Goal: Contribute content: Contribute content

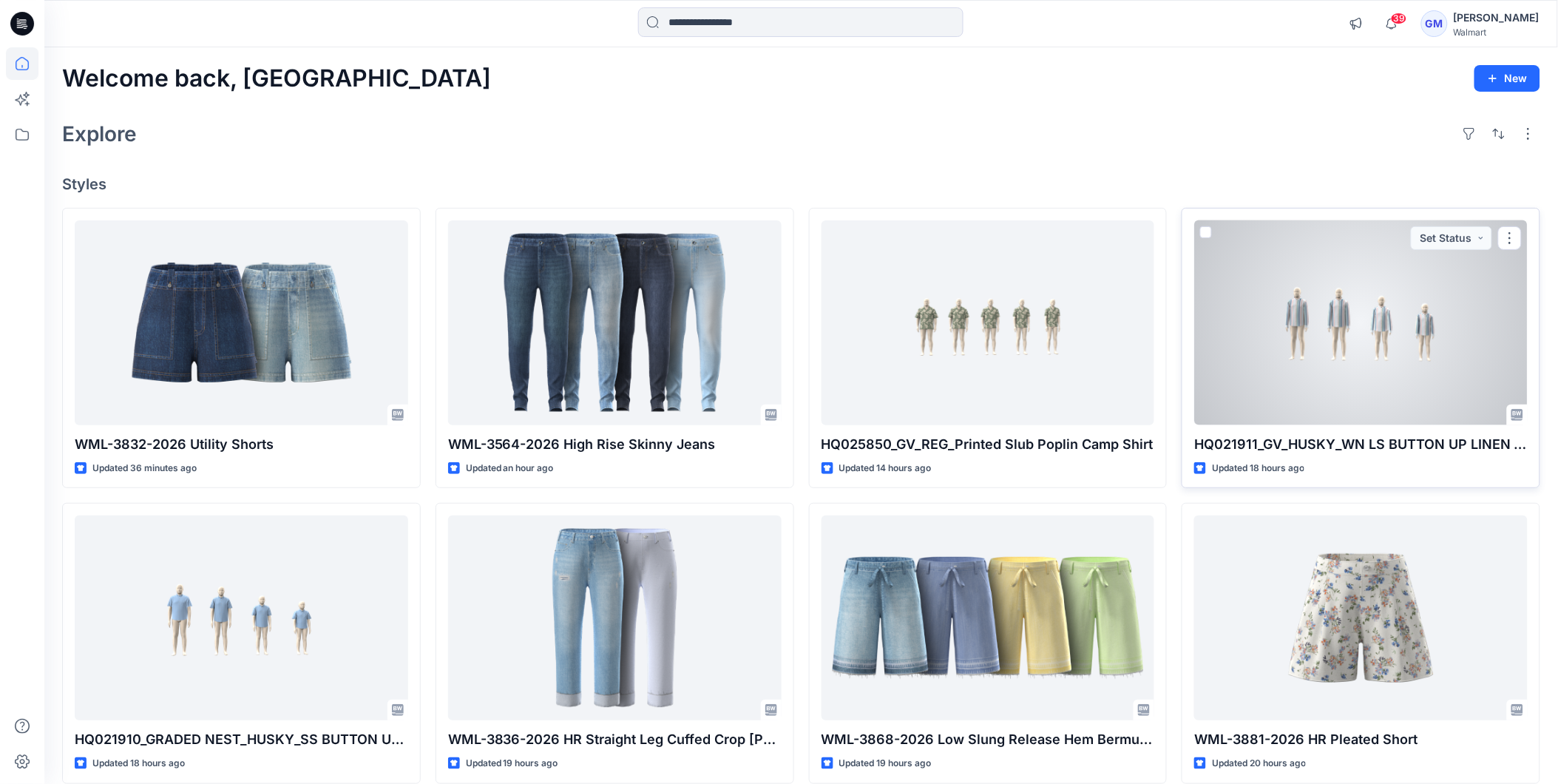
click at [1380, 342] on div at bounding box center [1361, 323] width 334 height 205
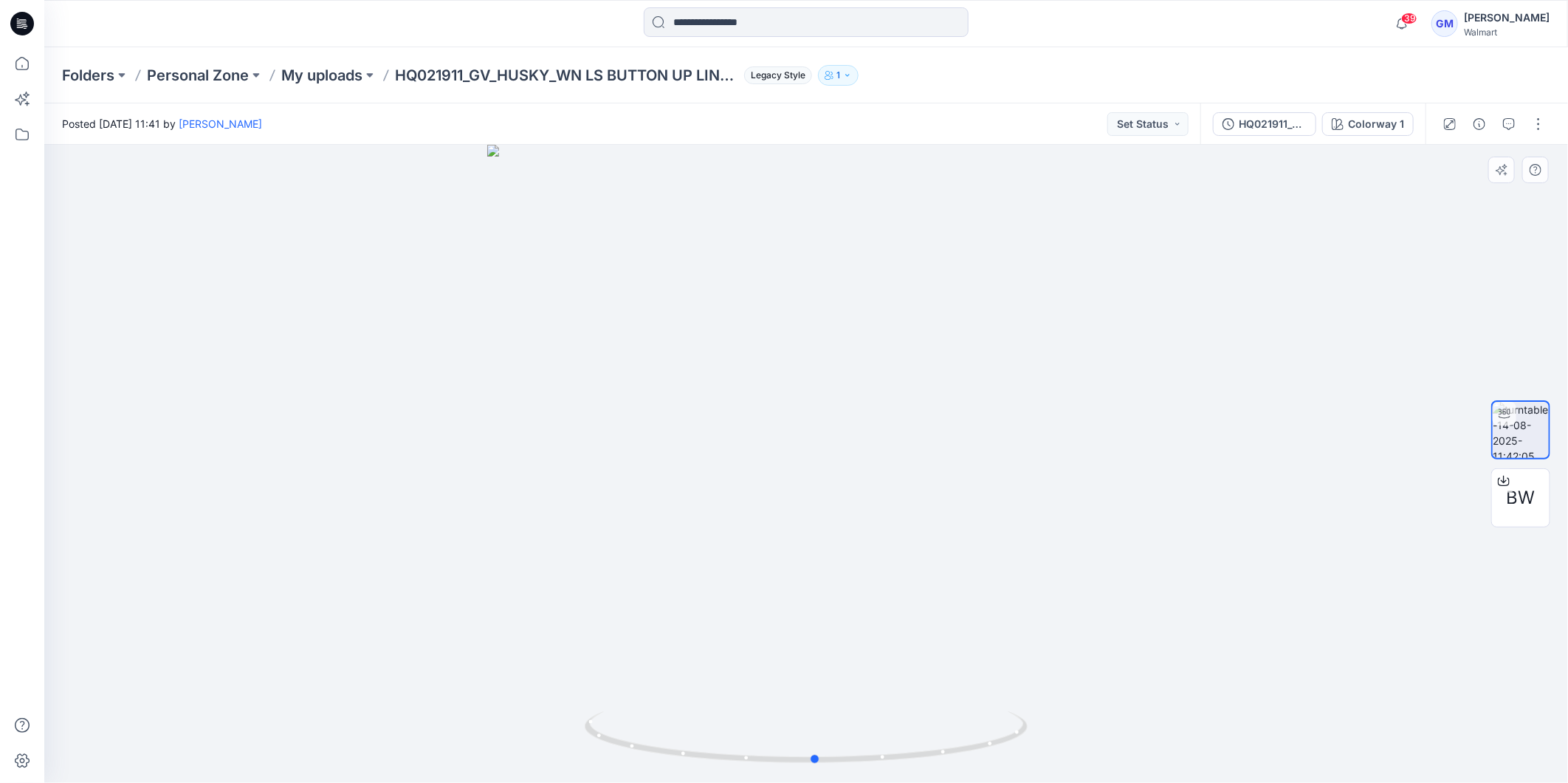
drag, startPoint x: 803, startPoint y: 766, endPoint x: 1255, endPoint y: 698, distance: 457.1
click at [1255, 698] on div at bounding box center [806, 463] width 1524 height 638
click at [1541, 129] on button "button" at bounding box center [1539, 123] width 24 height 24
click at [1457, 158] on button "Edit" at bounding box center [1477, 157] width 136 height 27
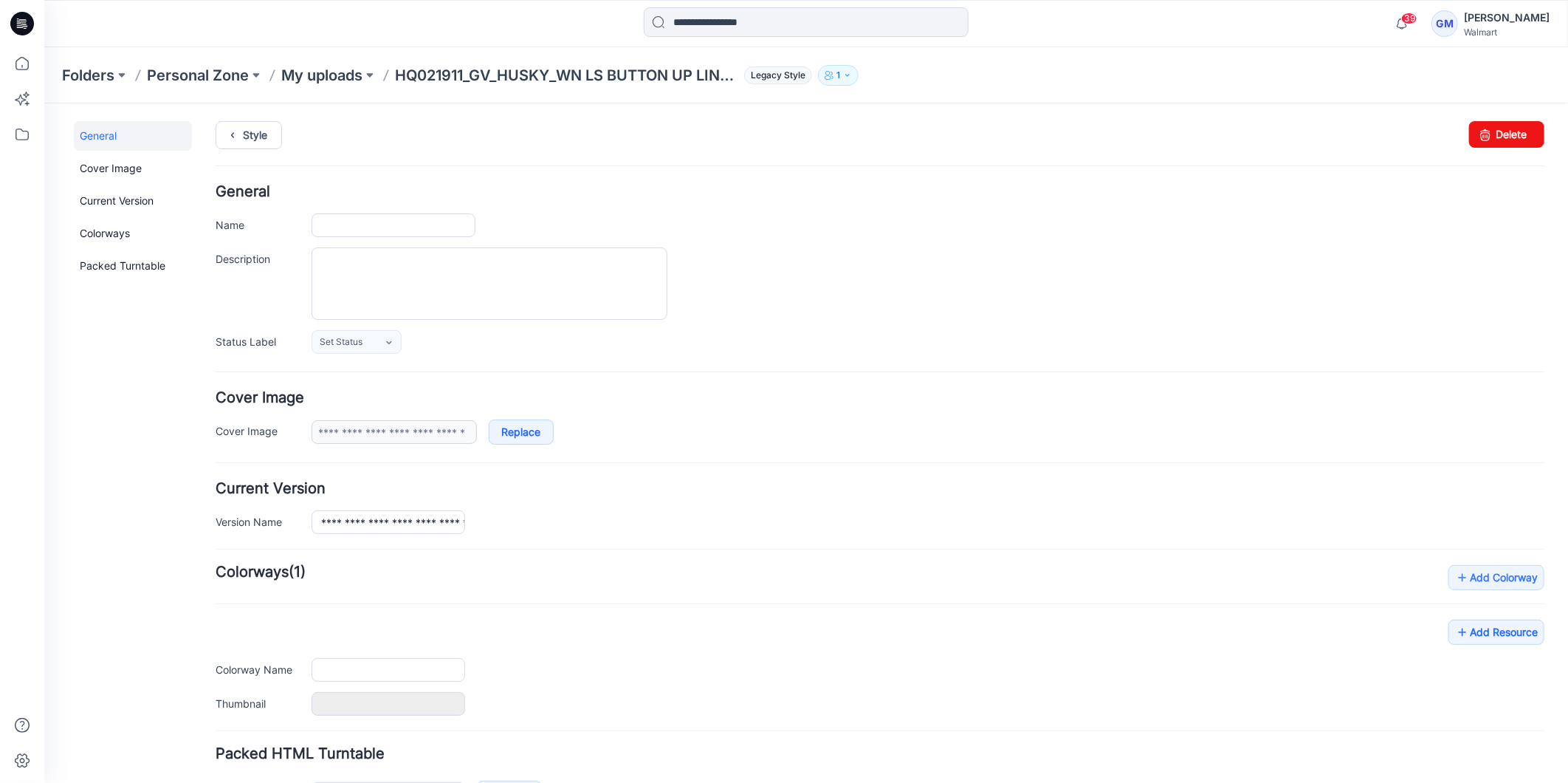
type input "**********"
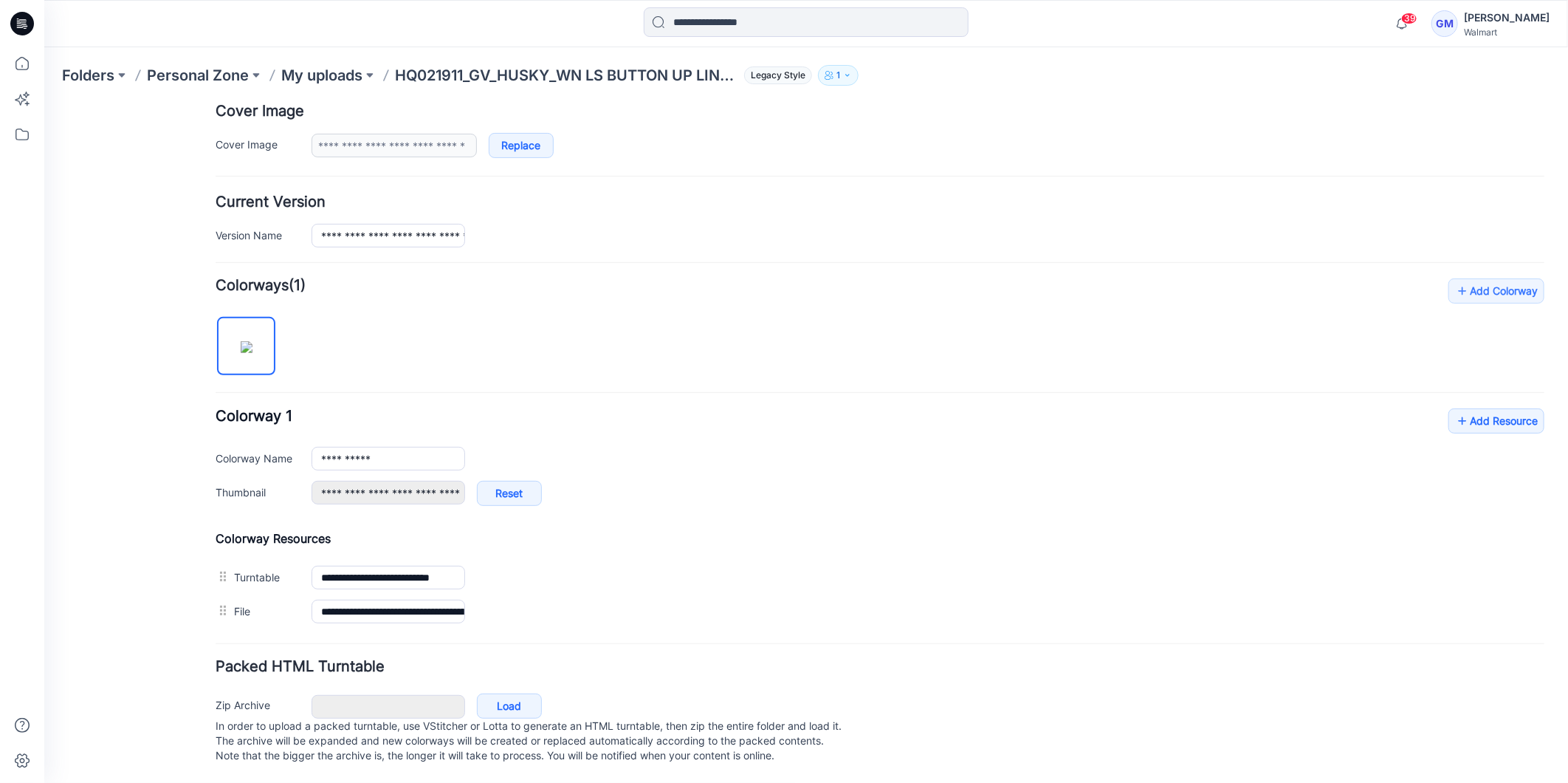
scroll to position [304, 0]
click at [519, 692] on link "Load" at bounding box center [509, 705] width 65 height 25
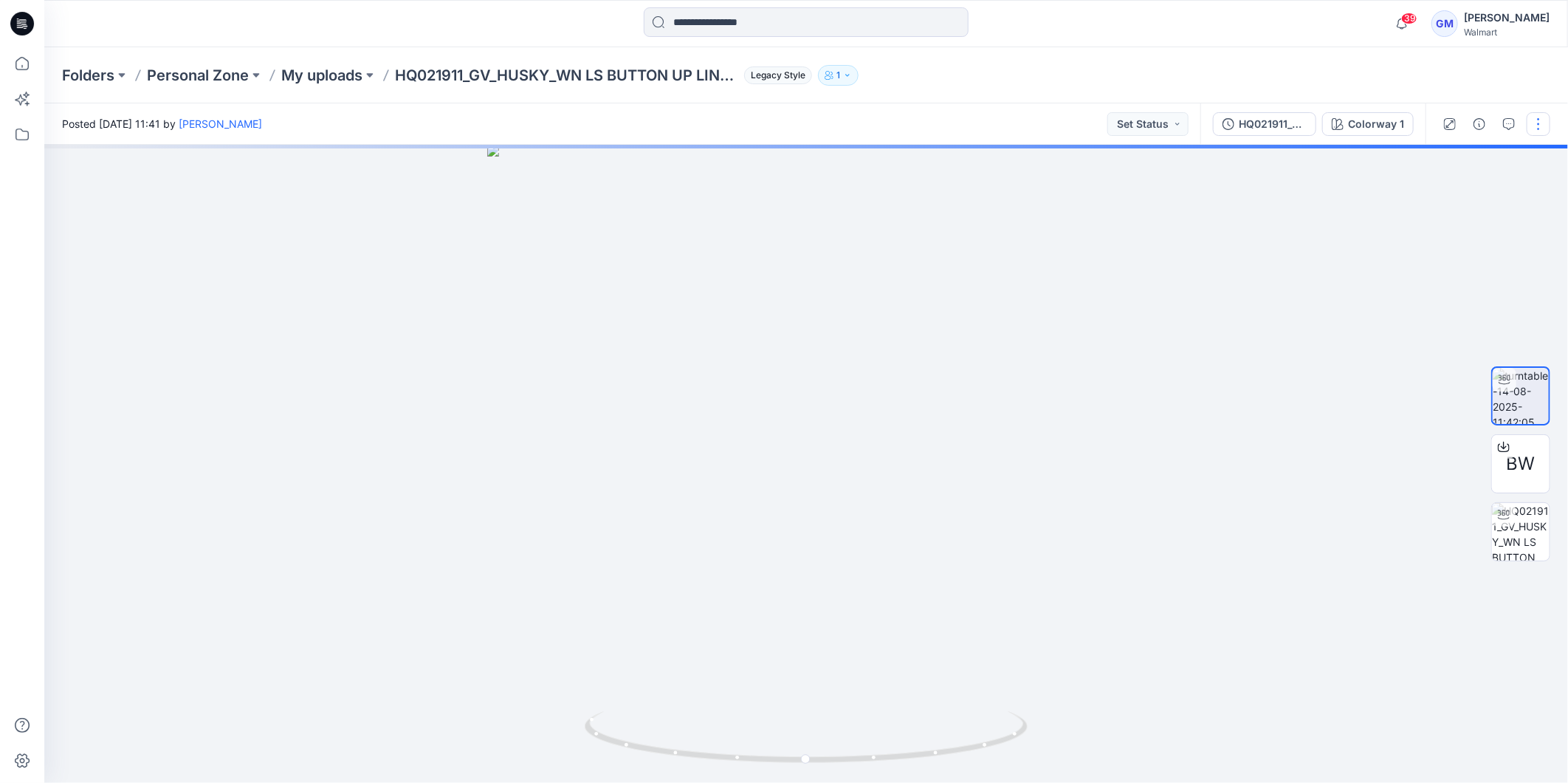
click at [1548, 126] on button "button" at bounding box center [1539, 123] width 24 height 24
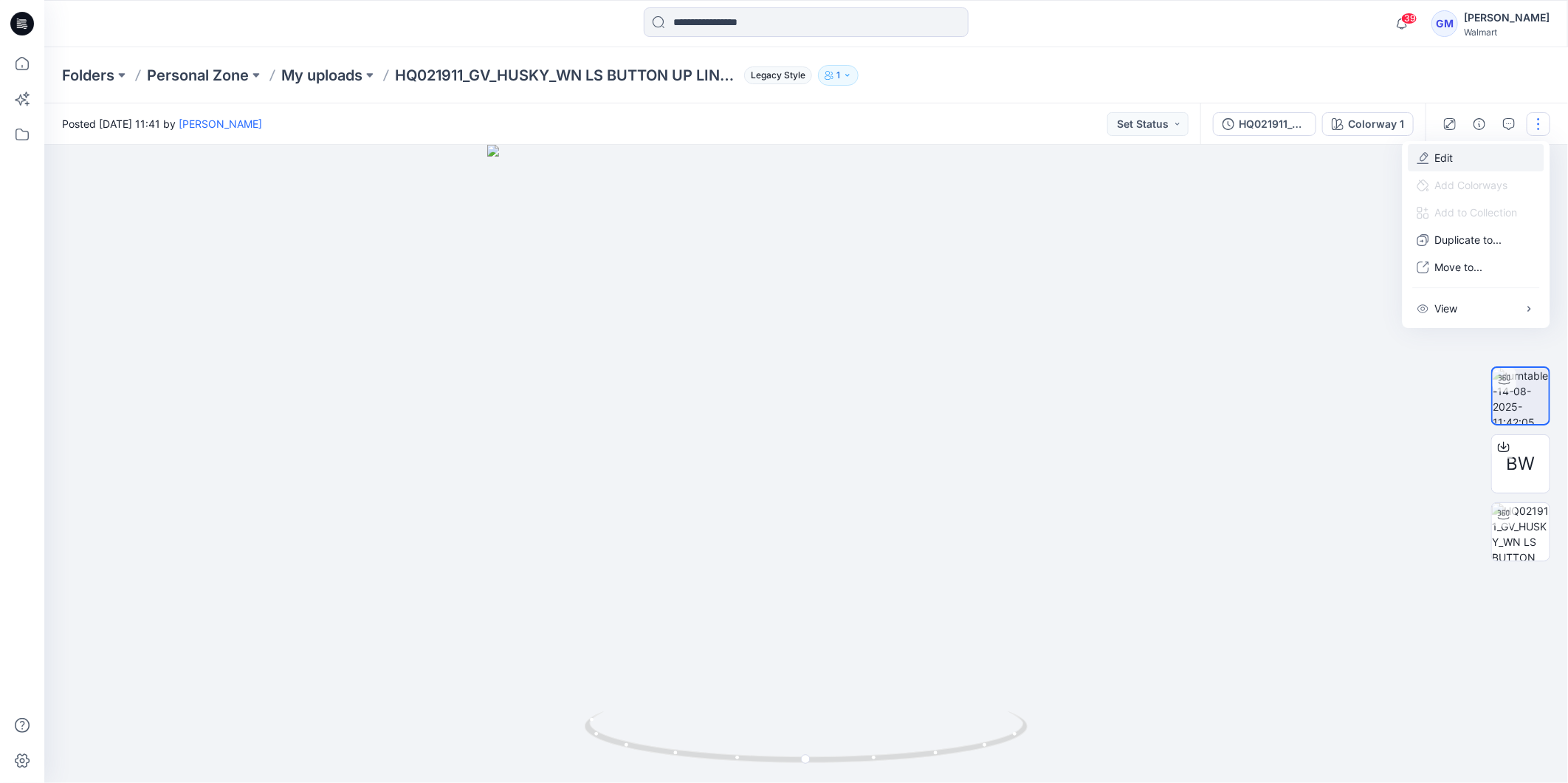
click at [1482, 164] on button "Edit" at bounding box center [1477, 157] width 136 height 27
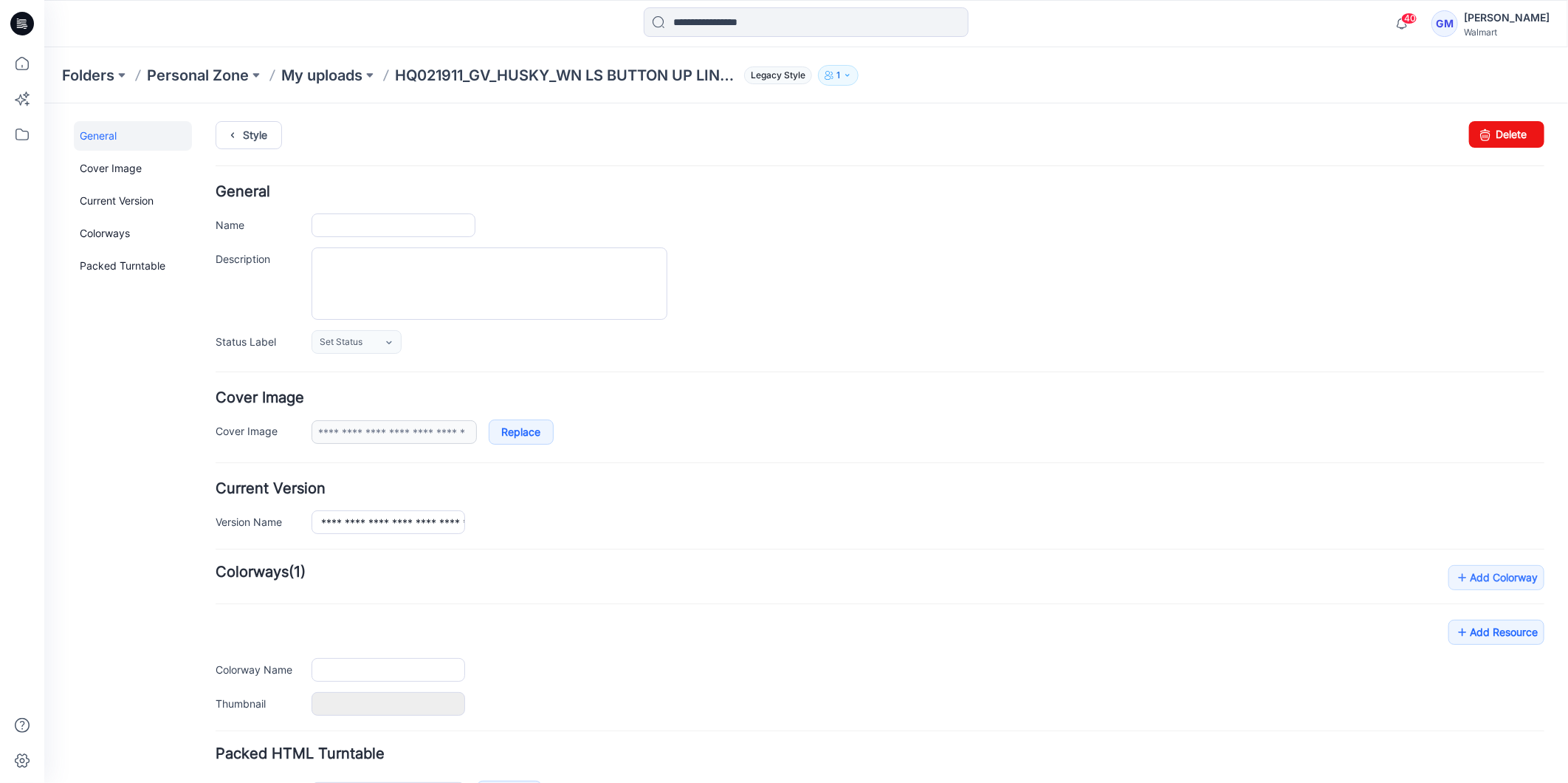
type input "**********"
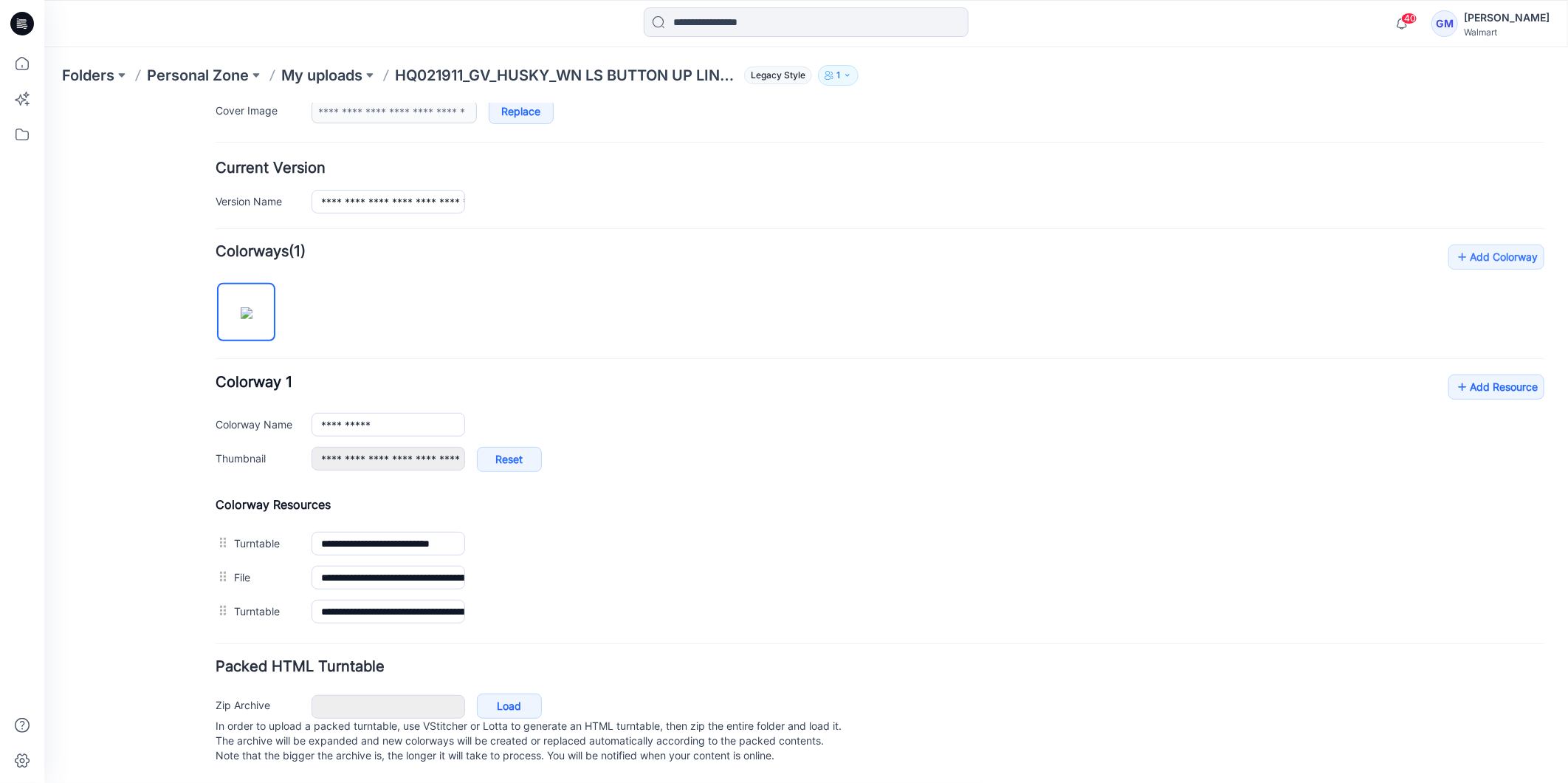
scroll to position [338, 0]
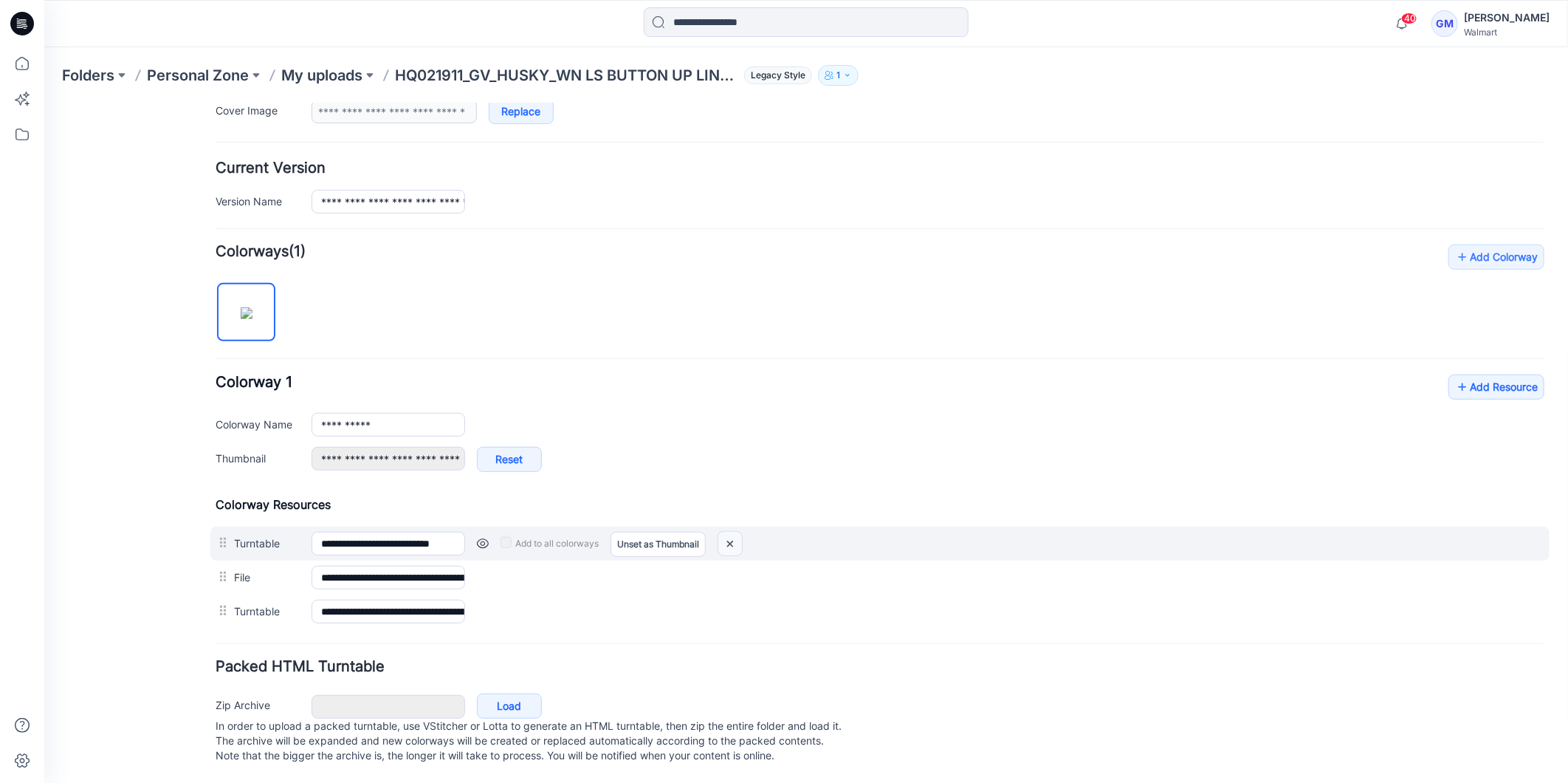
click at [728, 531] on img at bounding box center [729, 543] width 24 height 25
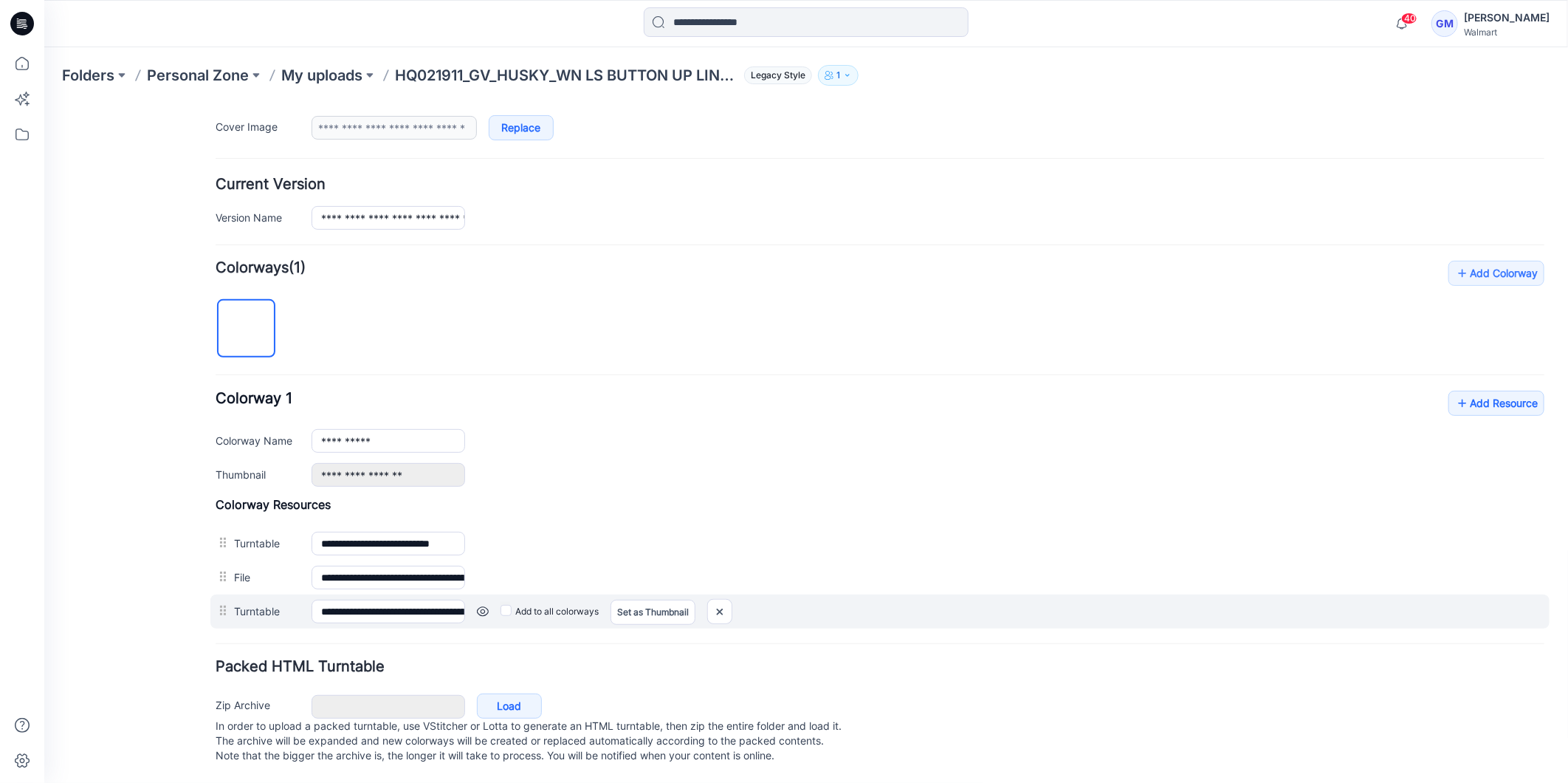
scroll to position [288, 0]
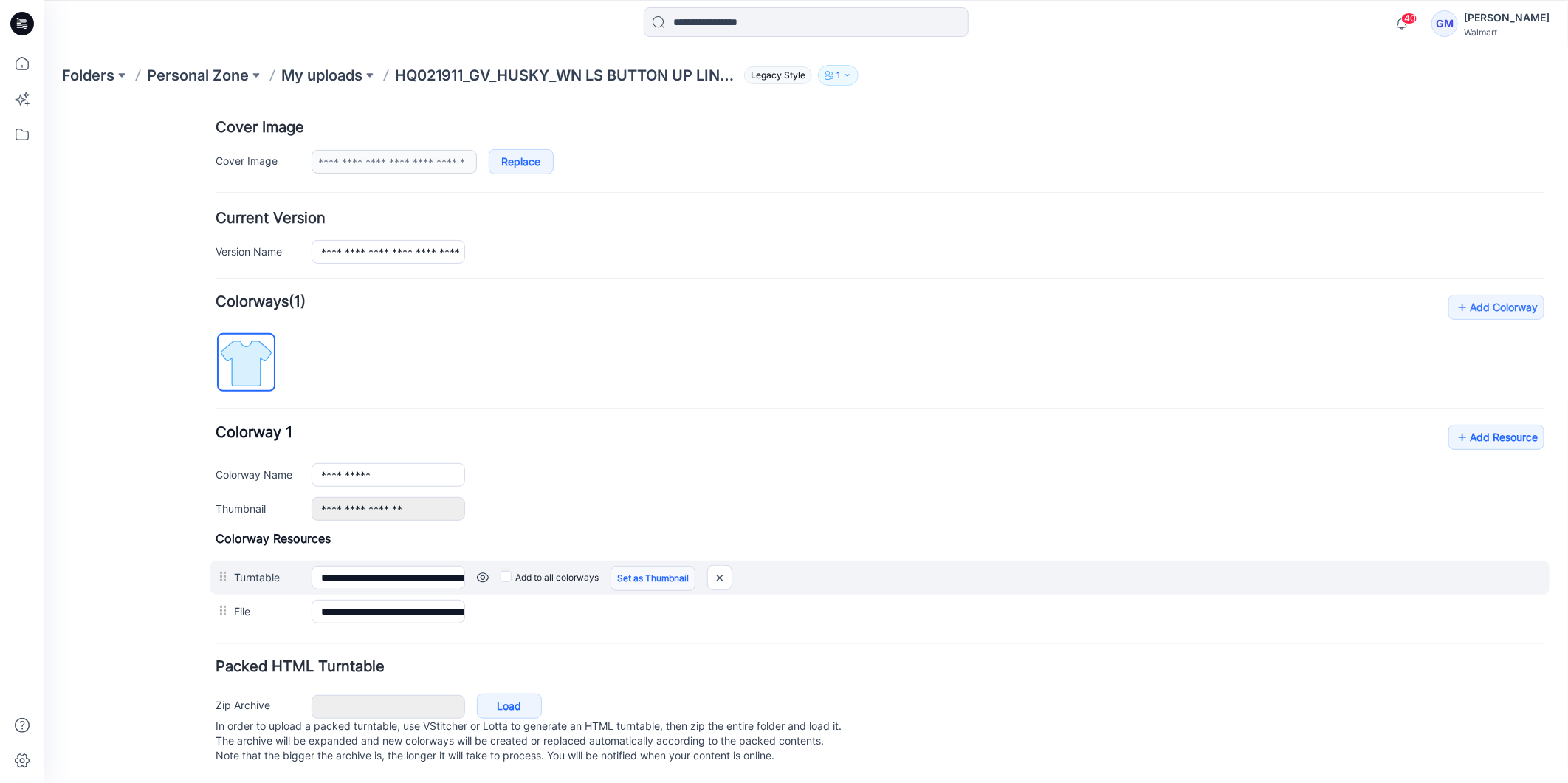
click at [671, 565] on link "Set as Thumbnail" at bounding box center [653, 578] width 85 height 25
type input "**********"
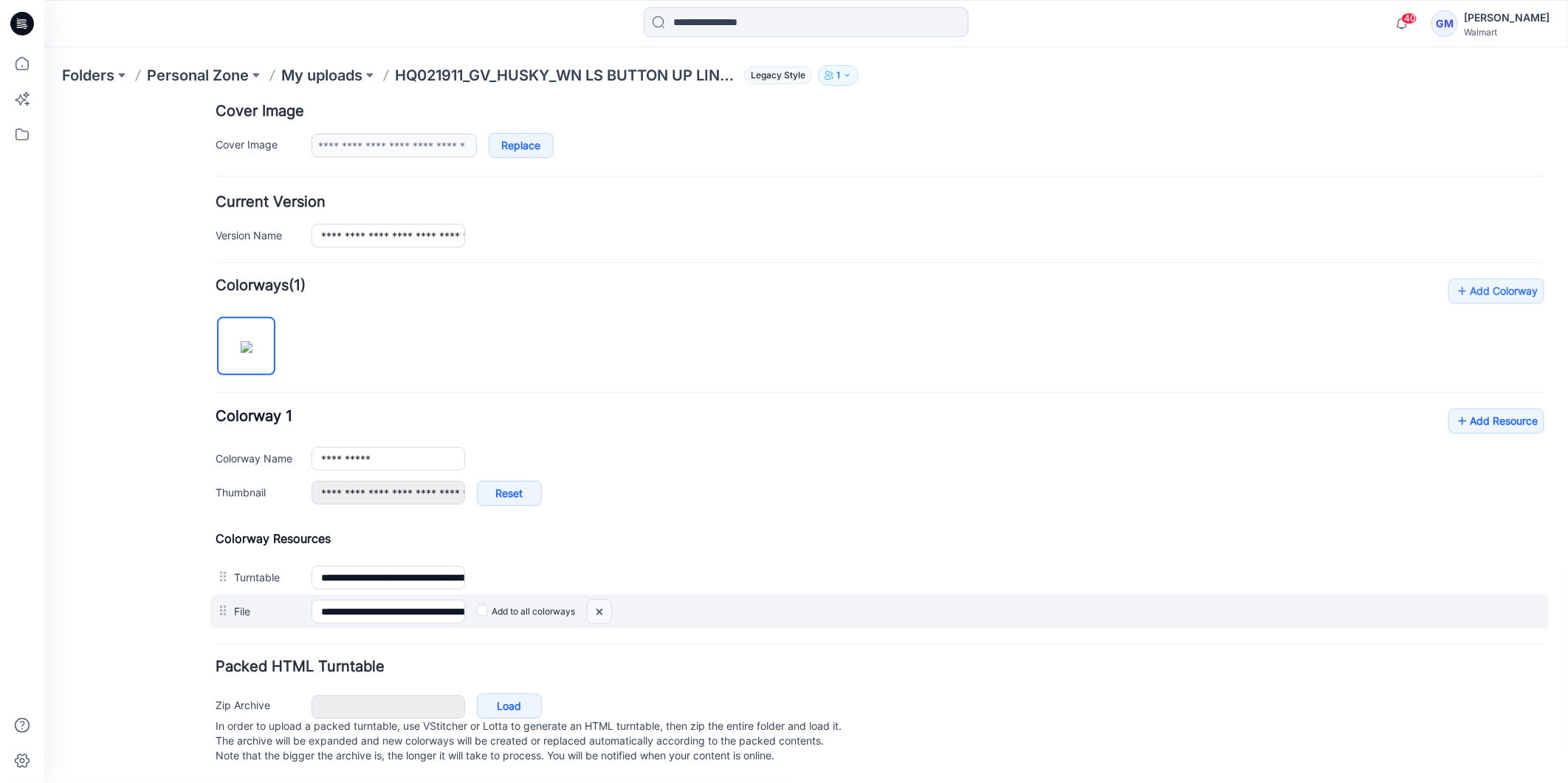
drag, startPoint x: 601, startPoint y: 617, endPoint x: 924, endPoint y: 192, distance: 533.8
click at [43, 102] on img at bounding box center [43, 102] width 0 height 0
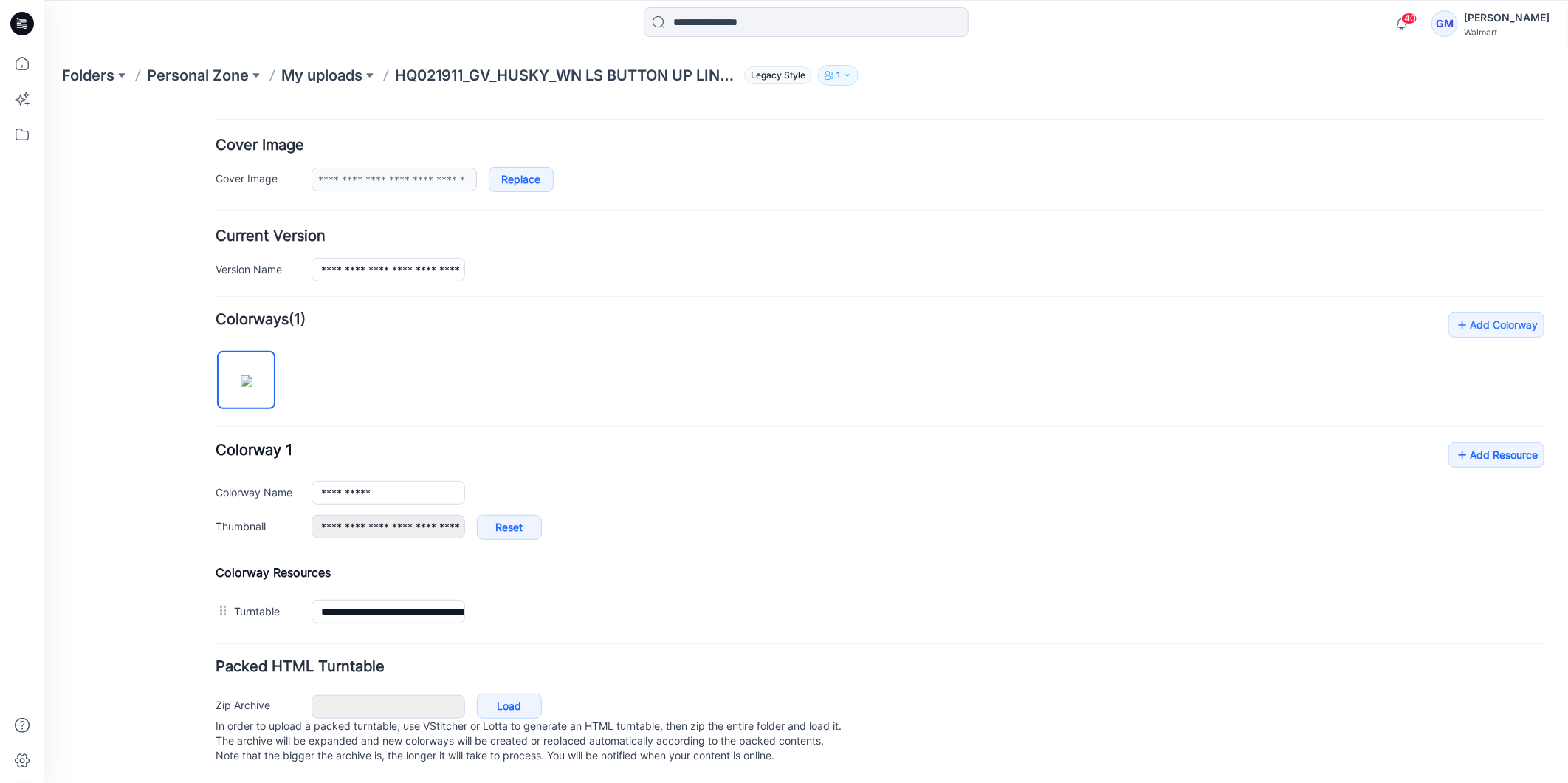
scroll to position [270, 0]
click at [1466, 442] on link "Add Resource" at bounding box center [1496, 454] width 96 height 25
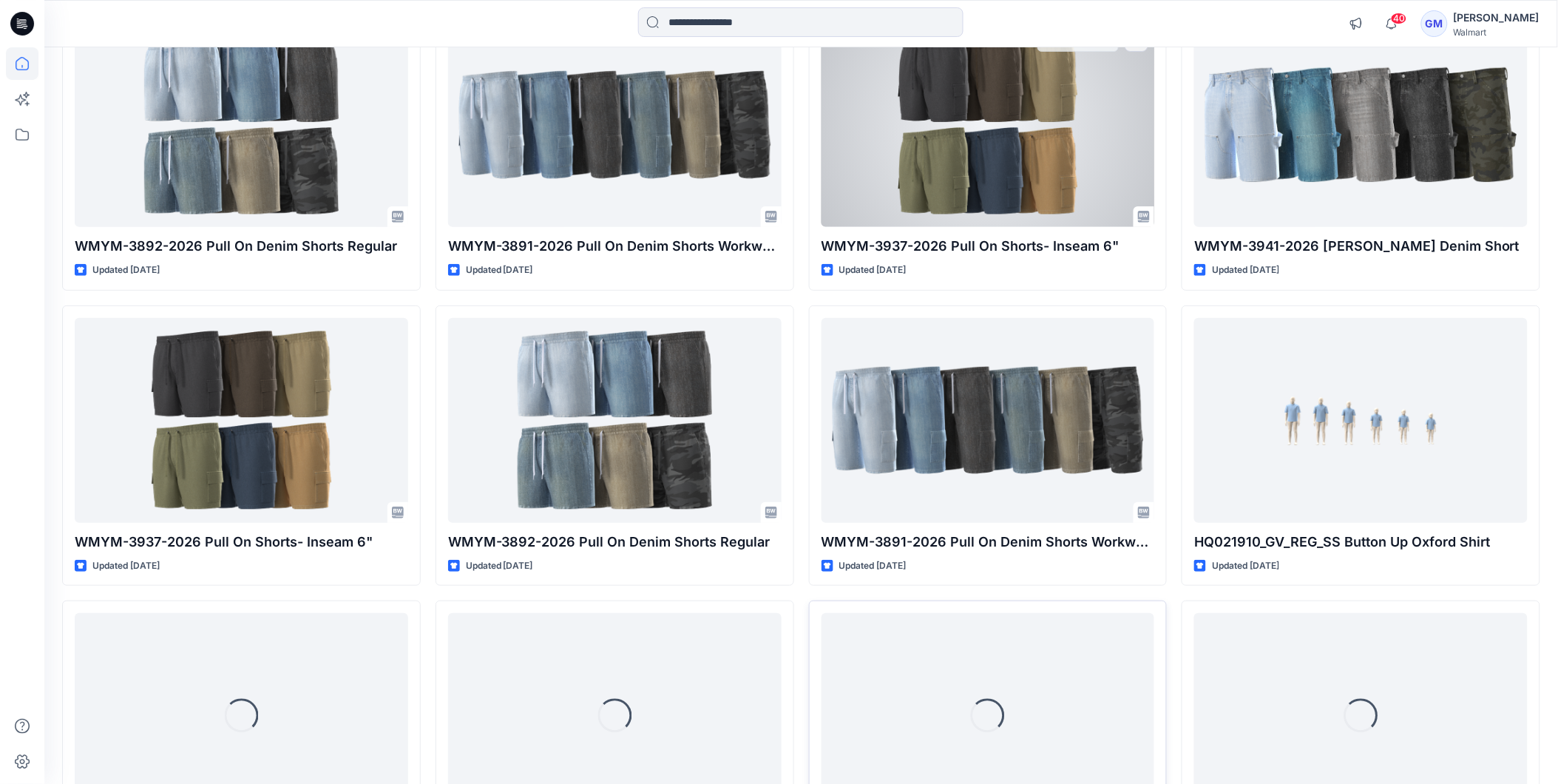
scroll to position [4486, 0]
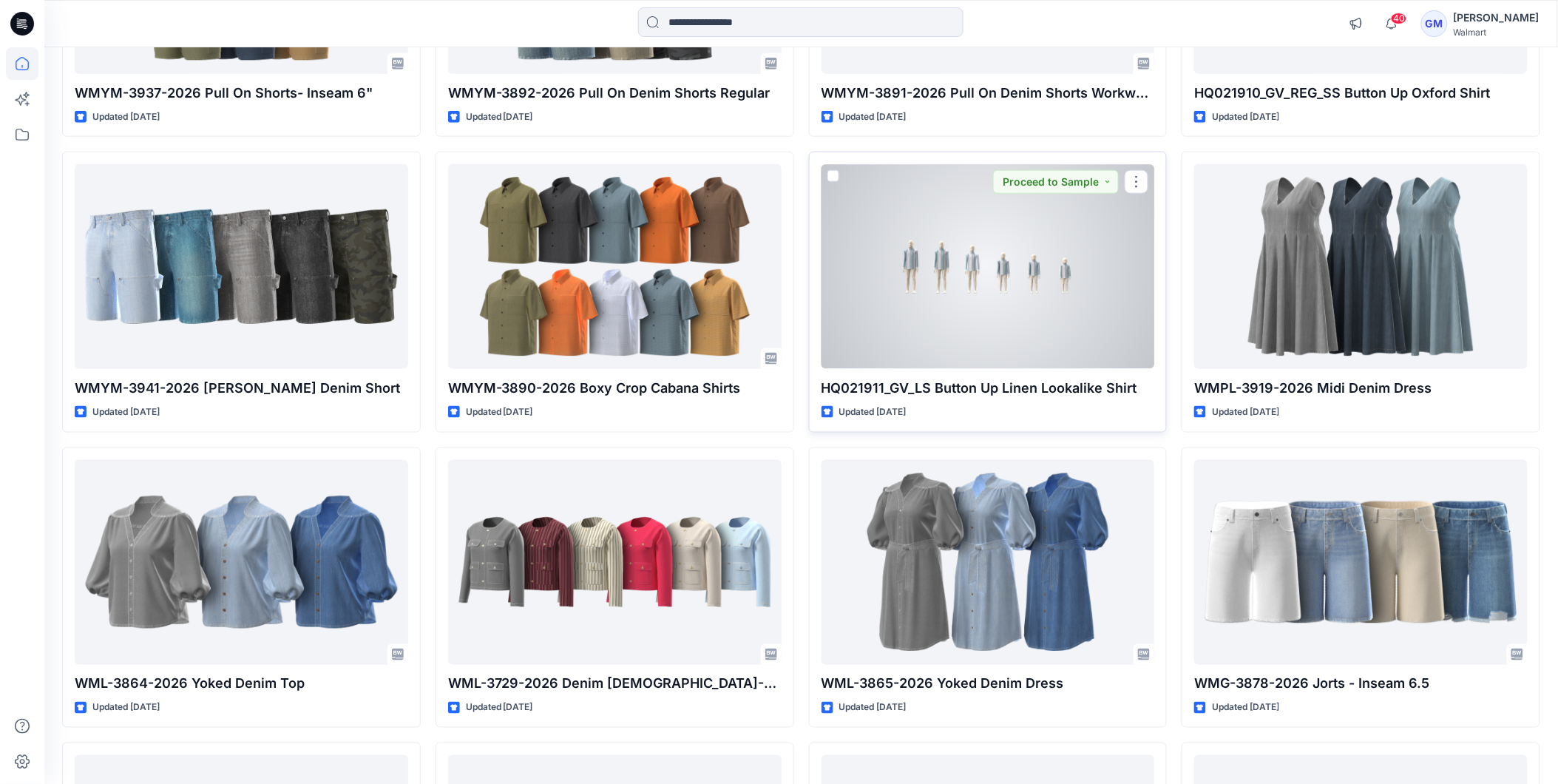
click at [1053, 320] on div at bounding box center [988, 267] width 334 height 205
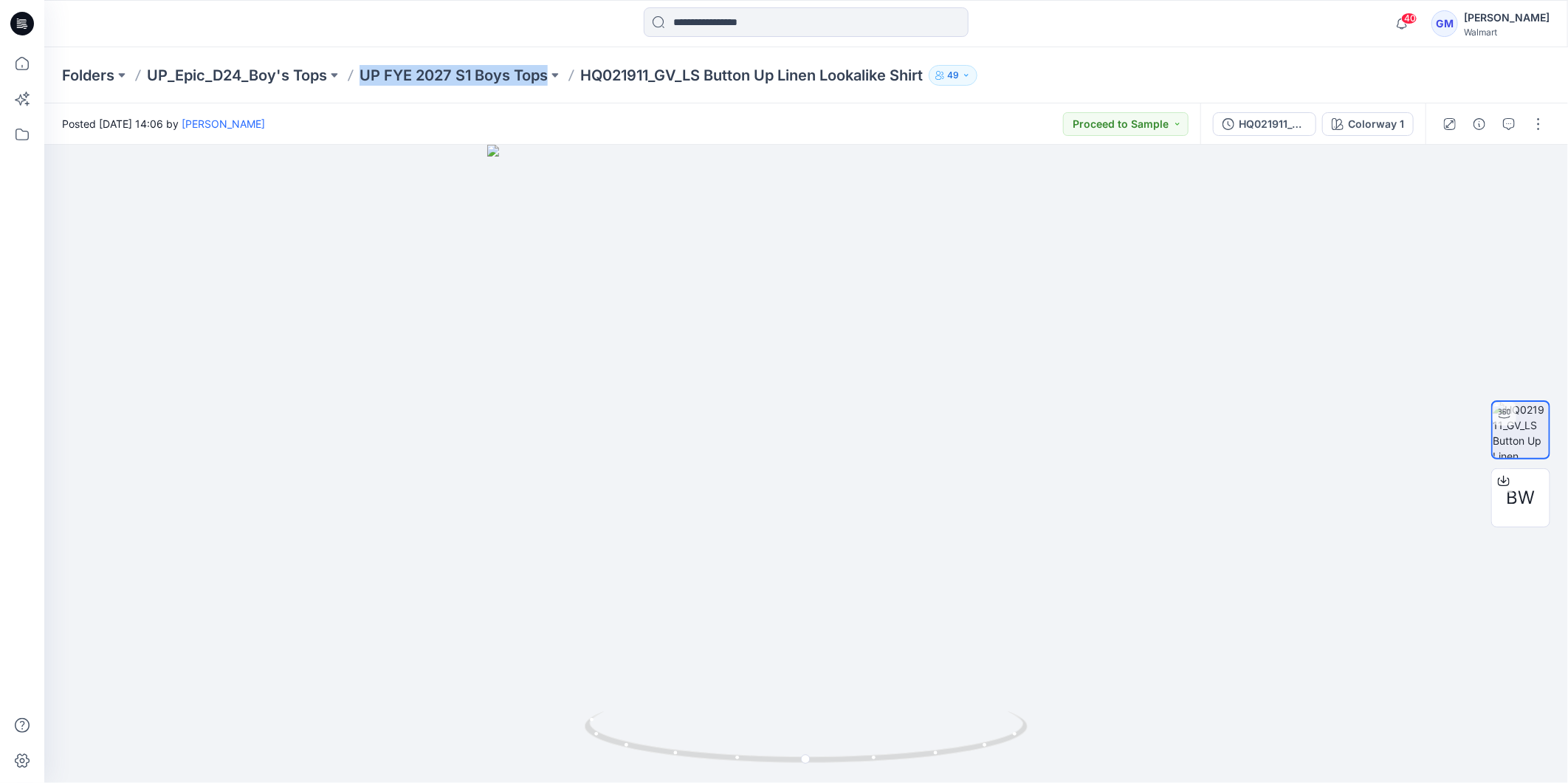
copy div "UP FYE 2027 S1 Boys Tops"
drag, startPoint x: 366, startPoint y: 55, endPoint x: 552, endPoint y: 90, distance: 189.3
click at [552, 90] on div "Folders UP_Epic_D24_Boy's Tops UP FYE 2027 S1 Boys Tops HQ021911_GV_LS Button U…" at bounding box center [806, 76] width 1524 height 56
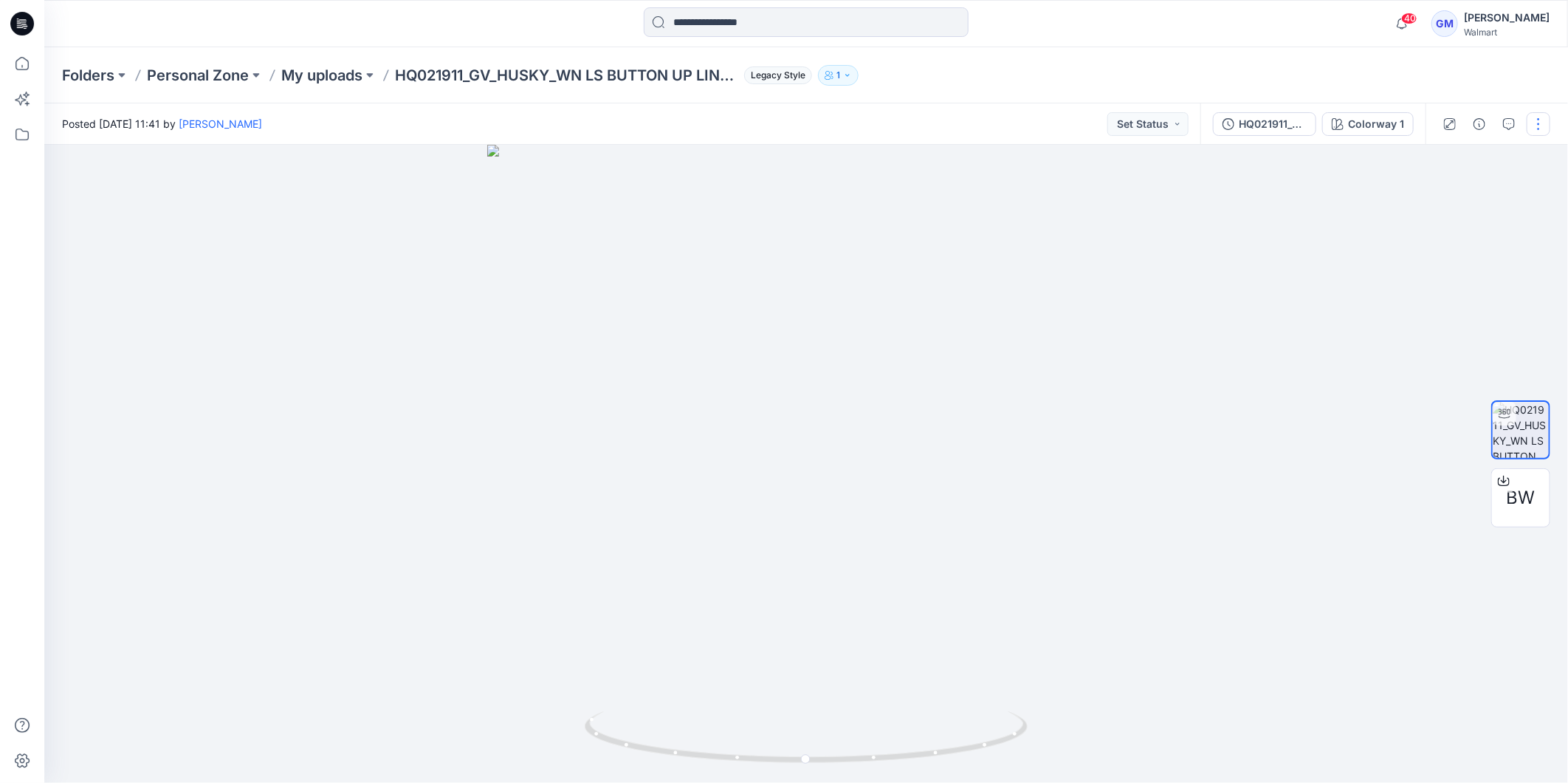
click at [1541, 122] on button "button" at bounding box center [1539, 123] width 24 height 24
click at [1481, 240] on p "Duplicate to..." at bounding box center [1469, 240] width 67 height 16
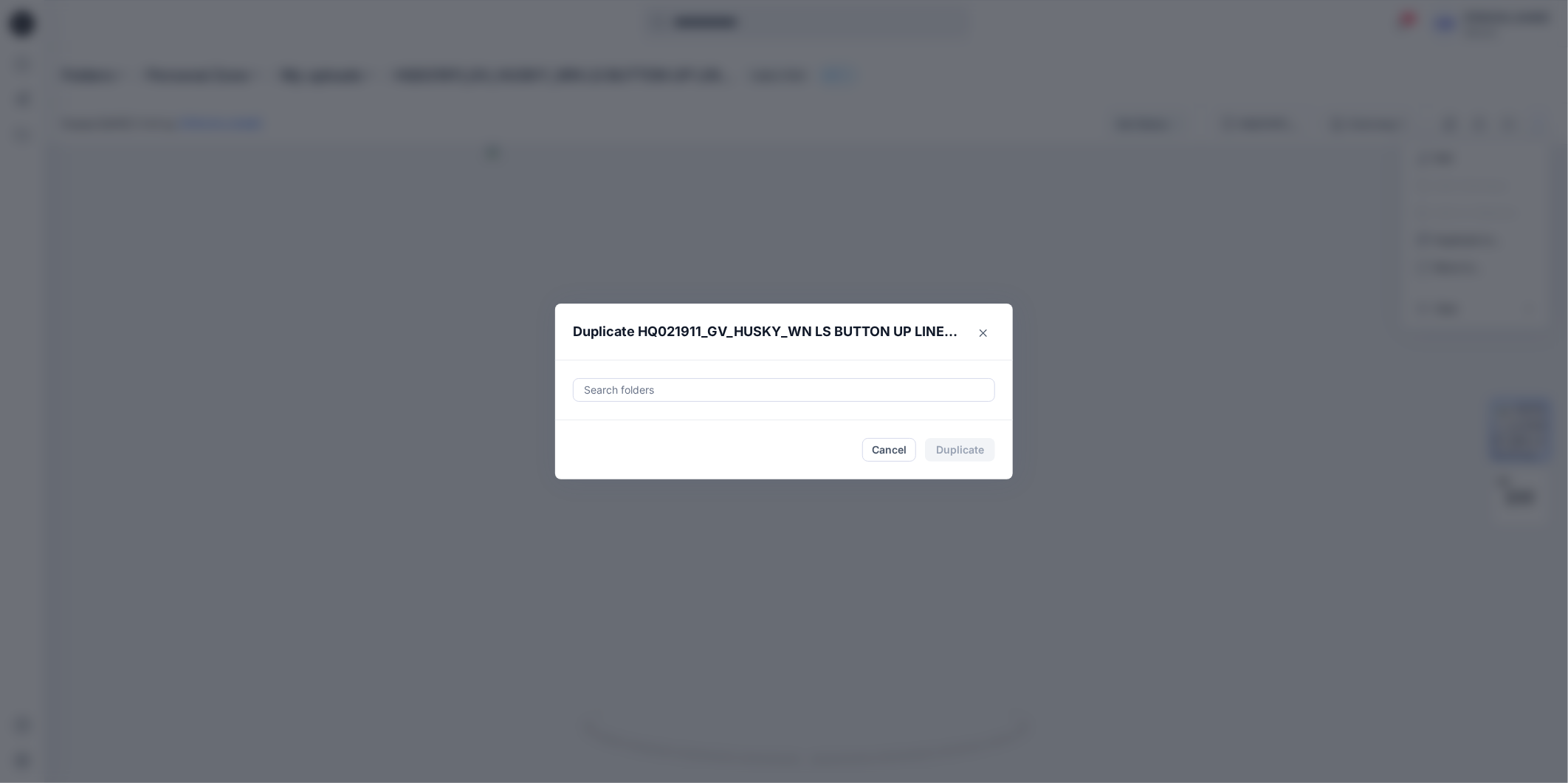
click at [698, 393] on div at bounding box center [784, 390] width 403 height 18
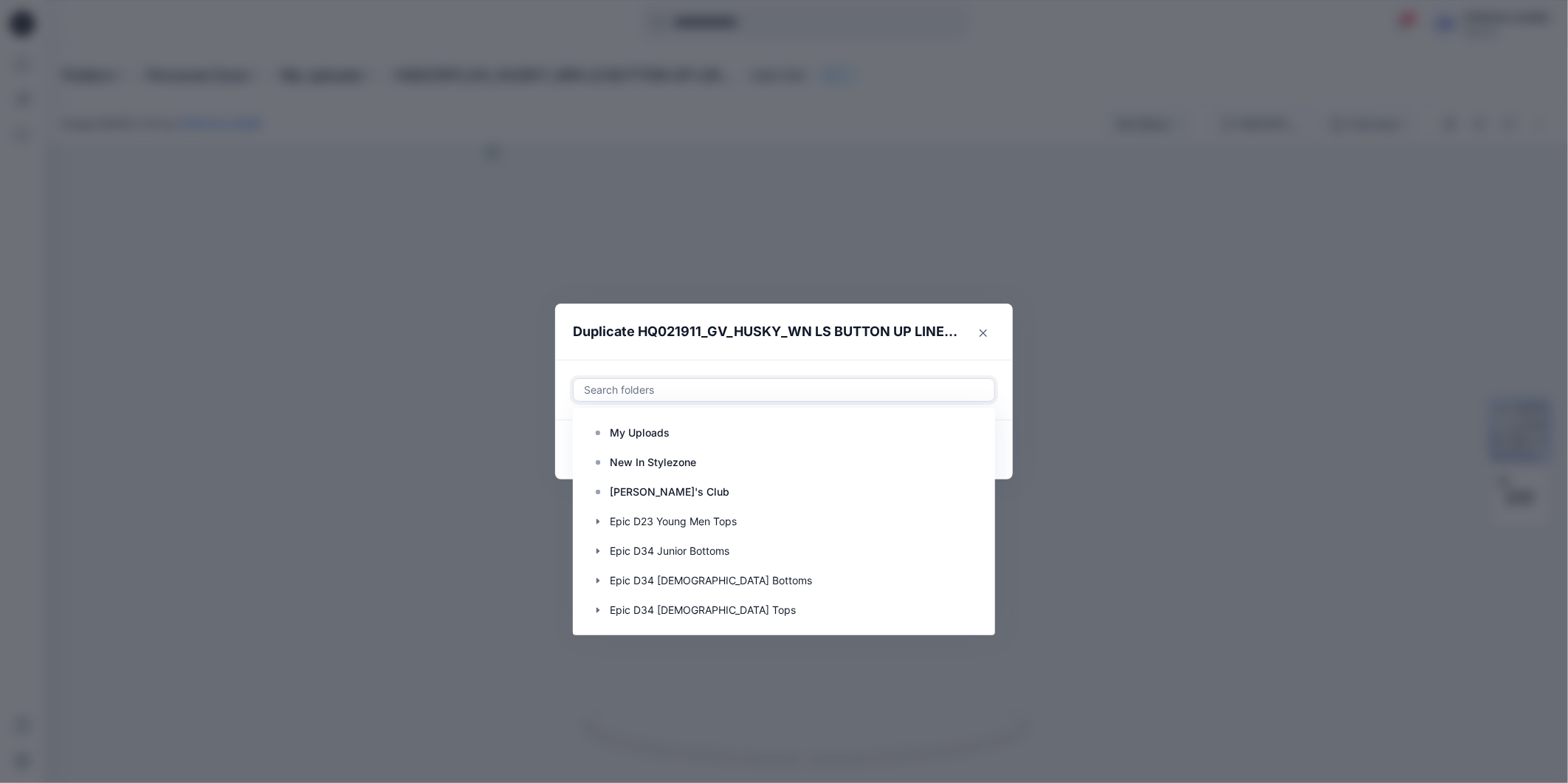
paste input "**********"
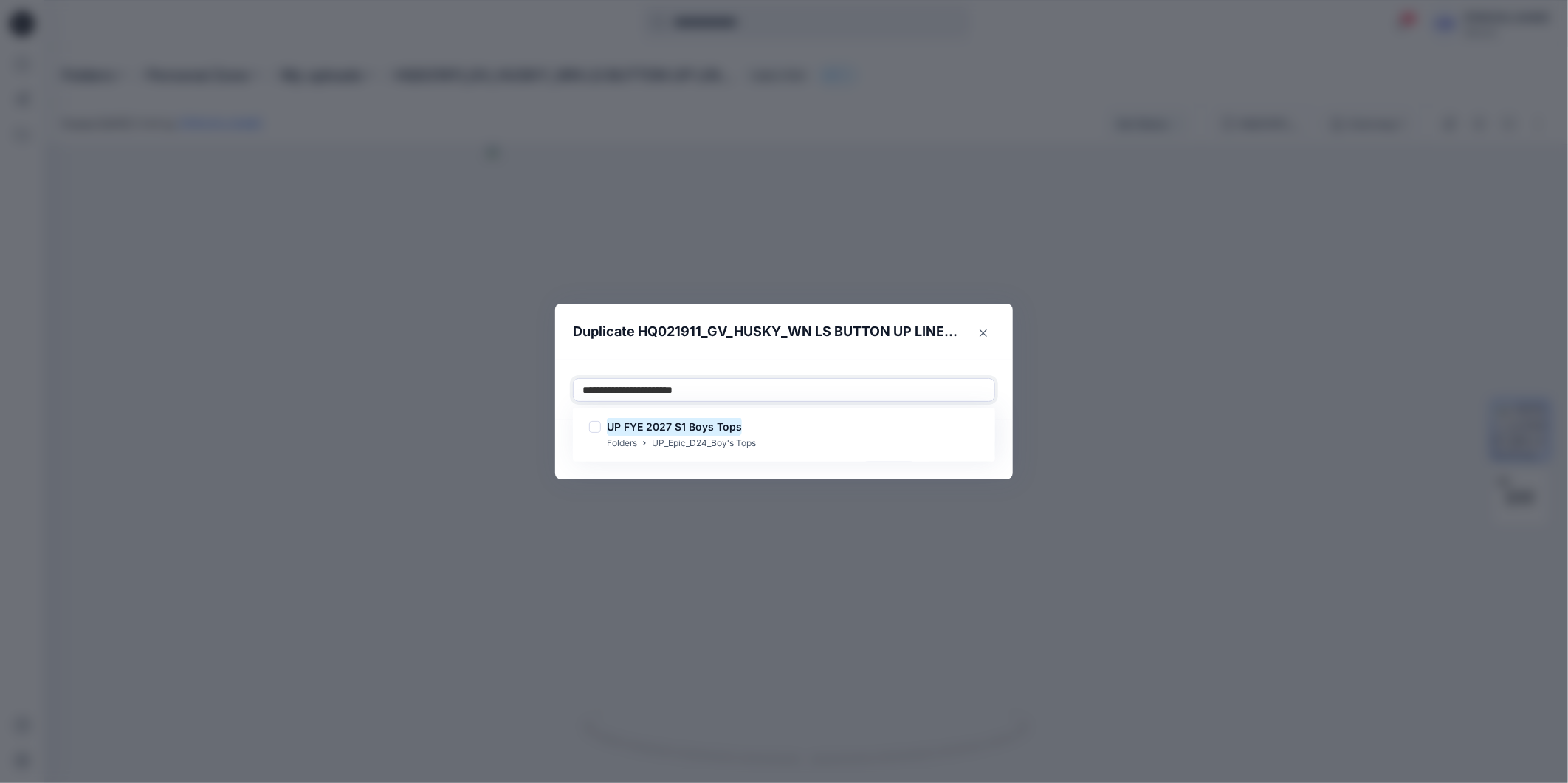
type input "**********"
click at [565, 461] on footer "Cancel Duplicate" at bounding box center [784, 449] width 458 height 59
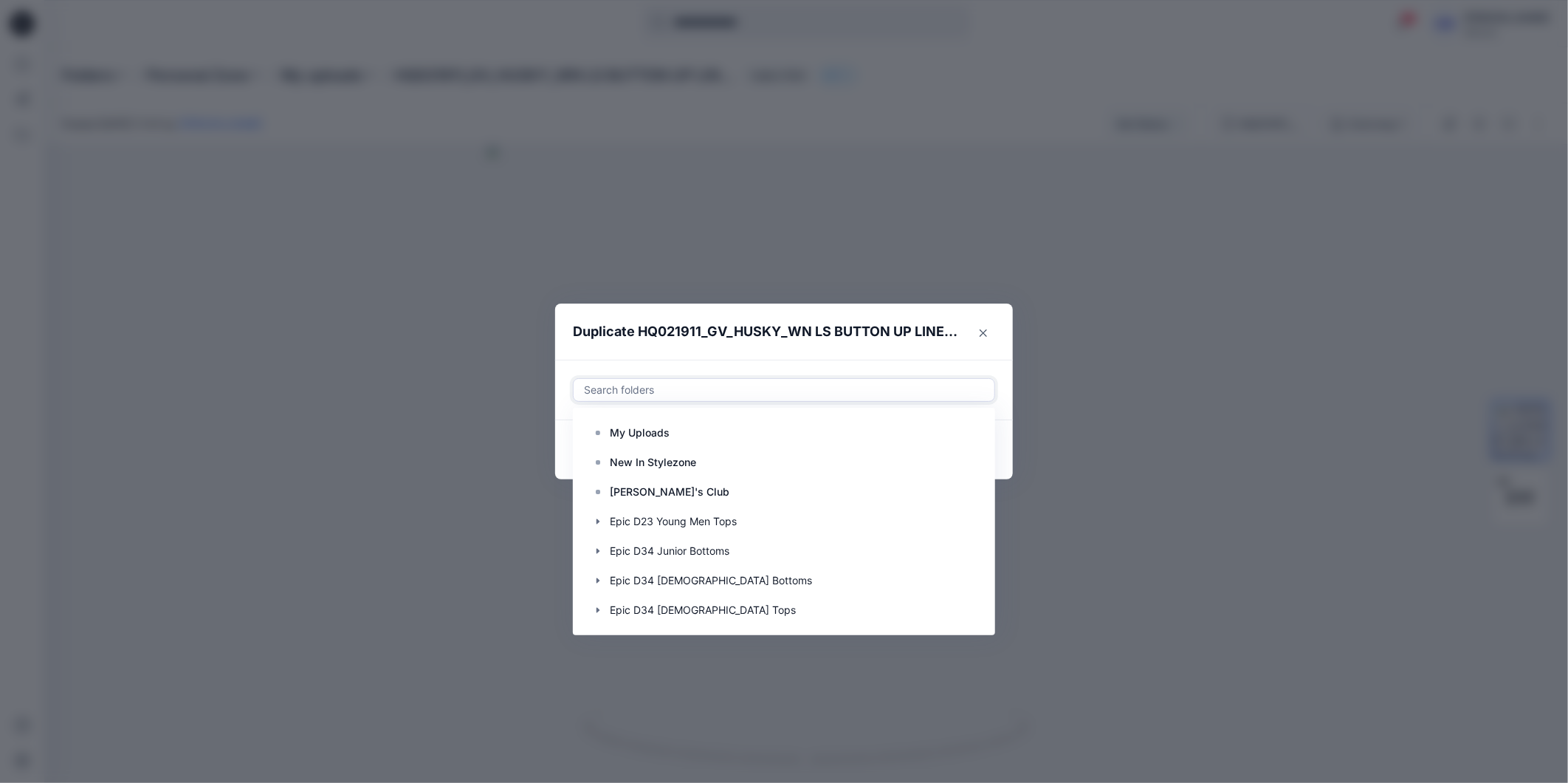
drag, startPoint x: 674, startPoint y: 388, endPoint x: 681, endPoint y: 397, distance: 11.4
click at [674, 389] on div at bounding box center [784, 390] width 403 height 18
paste input "**********"
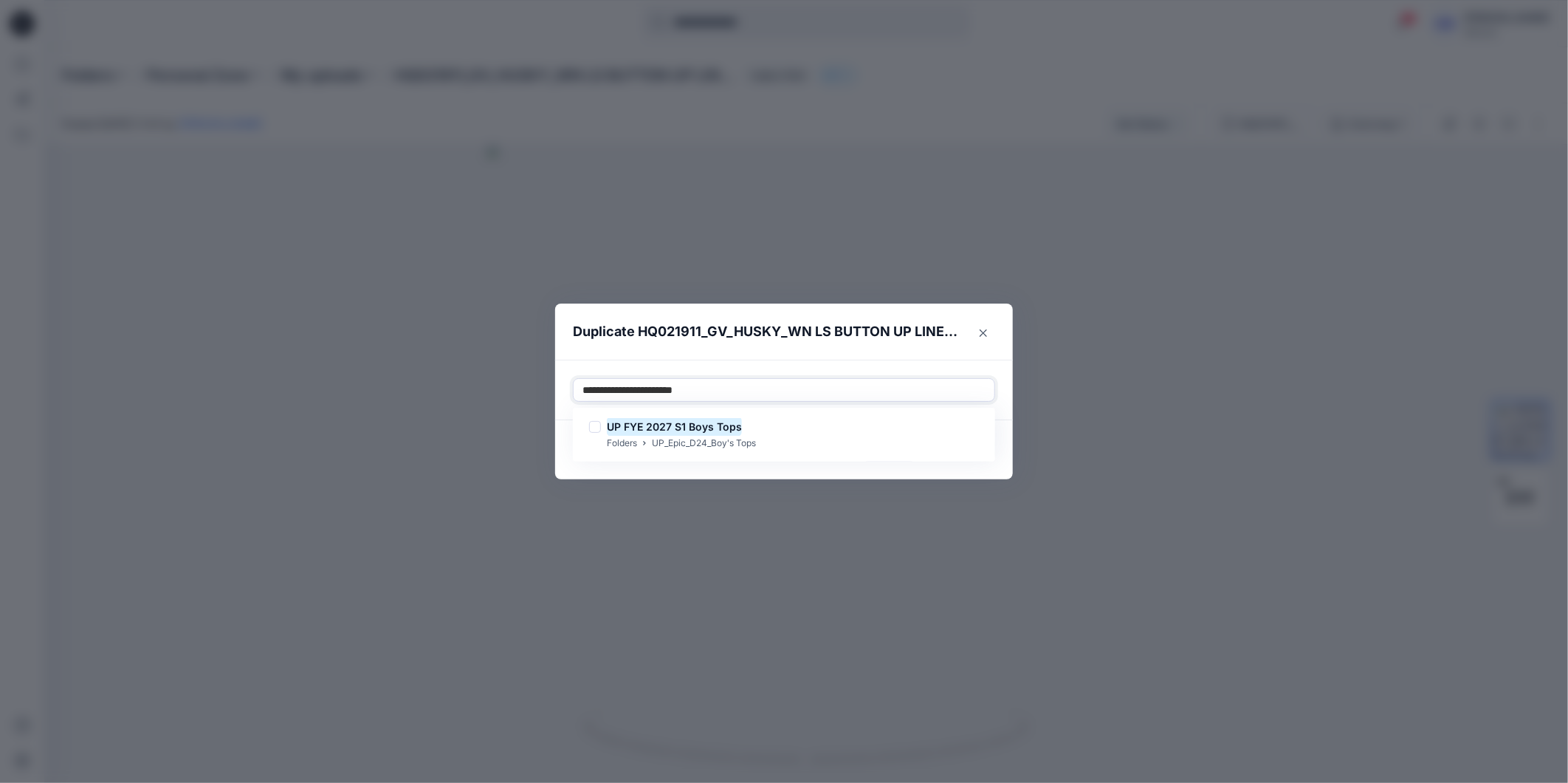
type input "**********"
click at [595, 429] on div at bounding box center [594, 426] width 11 height 11
click at [594, 476] on footer "Cancel Duplicate" at bounding box center [784, 449] width 458 height 59
click at [964, 451] on button "Duplicate" at bounding box center [960, 450] width 71 height 24
click at [975, 451] on button "Close" at bounding box center [971, 450] width 48 height 24
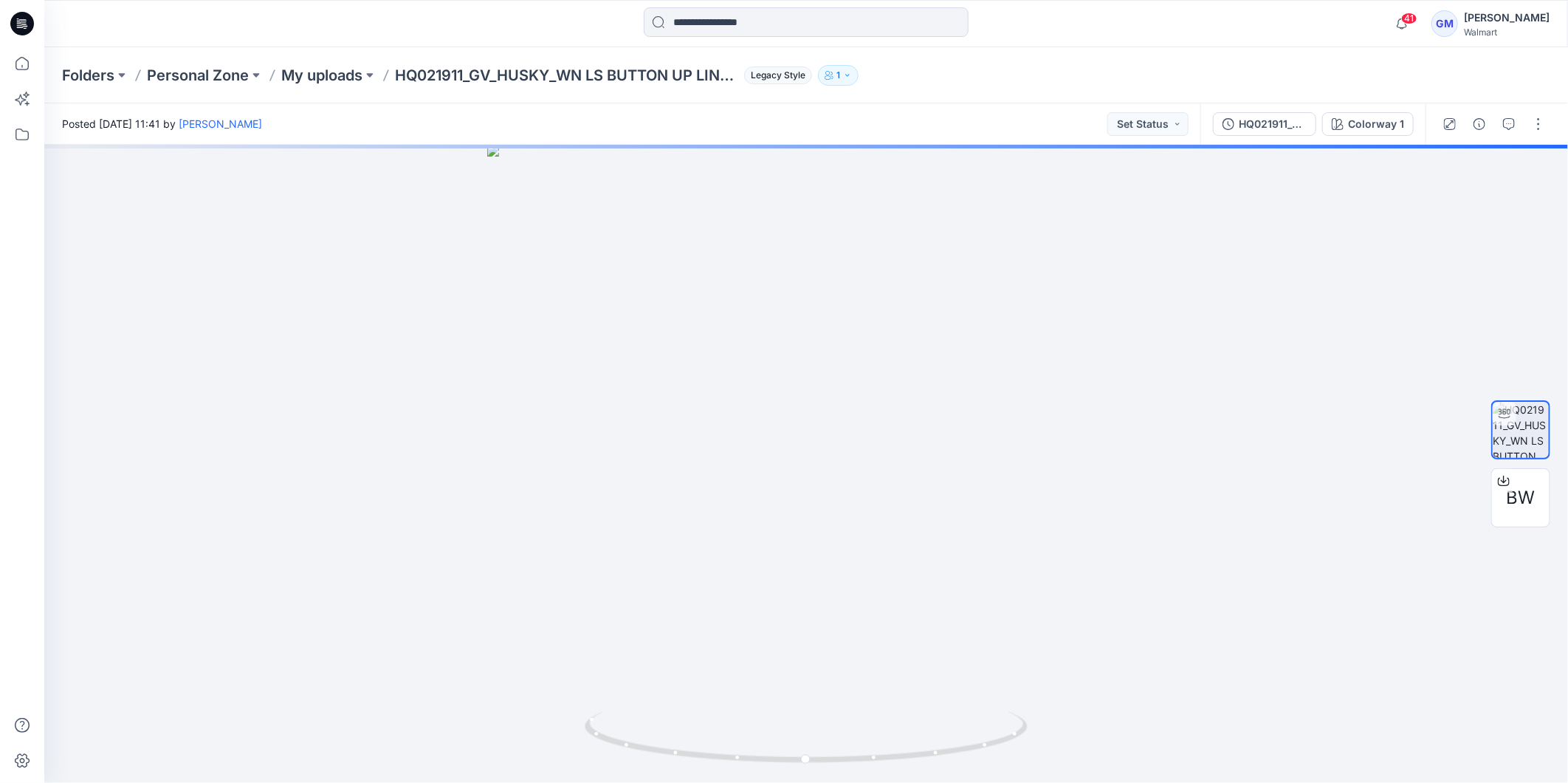
click at [32, 24] on icon at bounding box center [22, 23] width 24 height 24
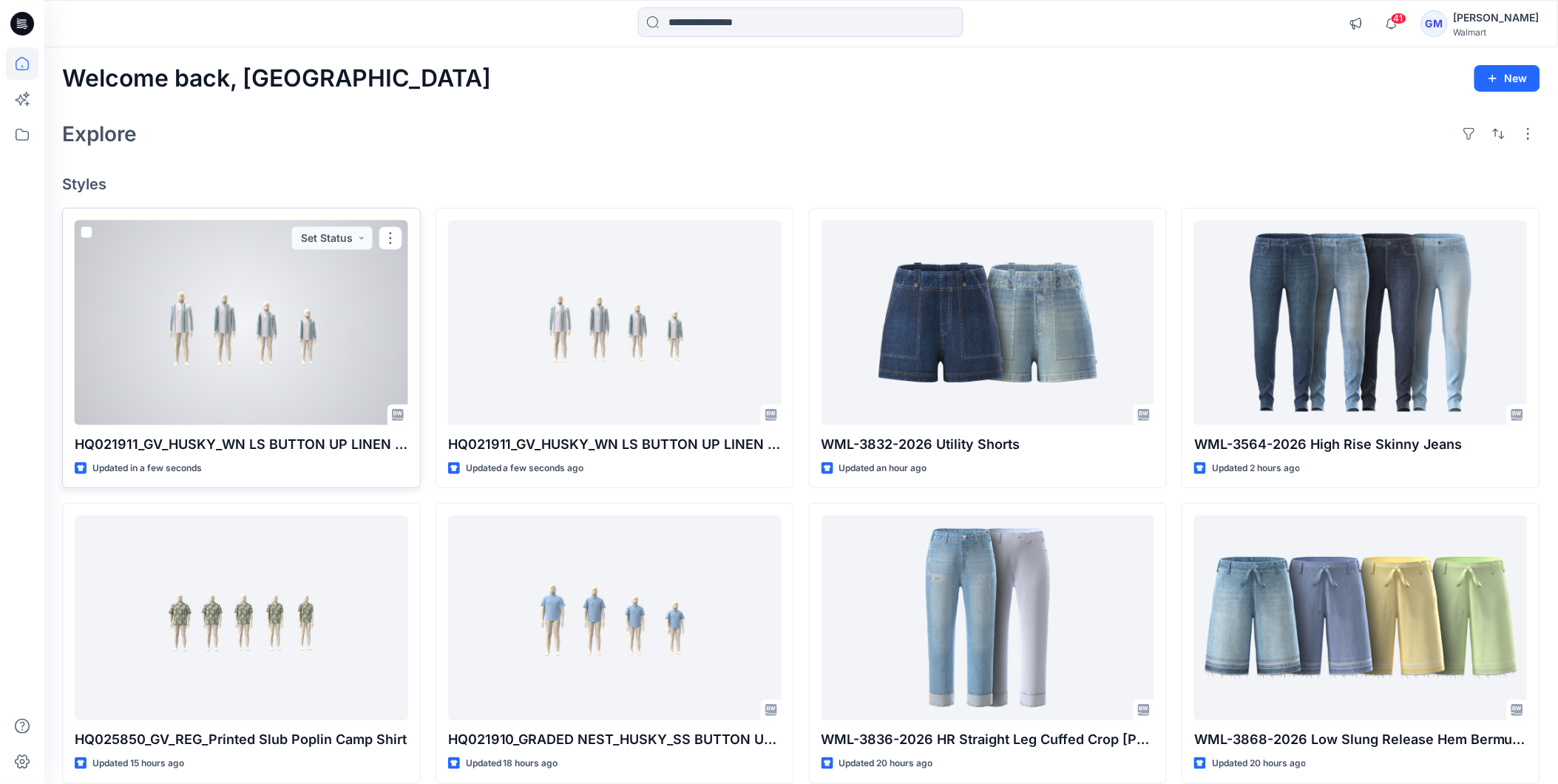
click at [303, 367] on div at bounding box center [242, 323] width 334 height 205
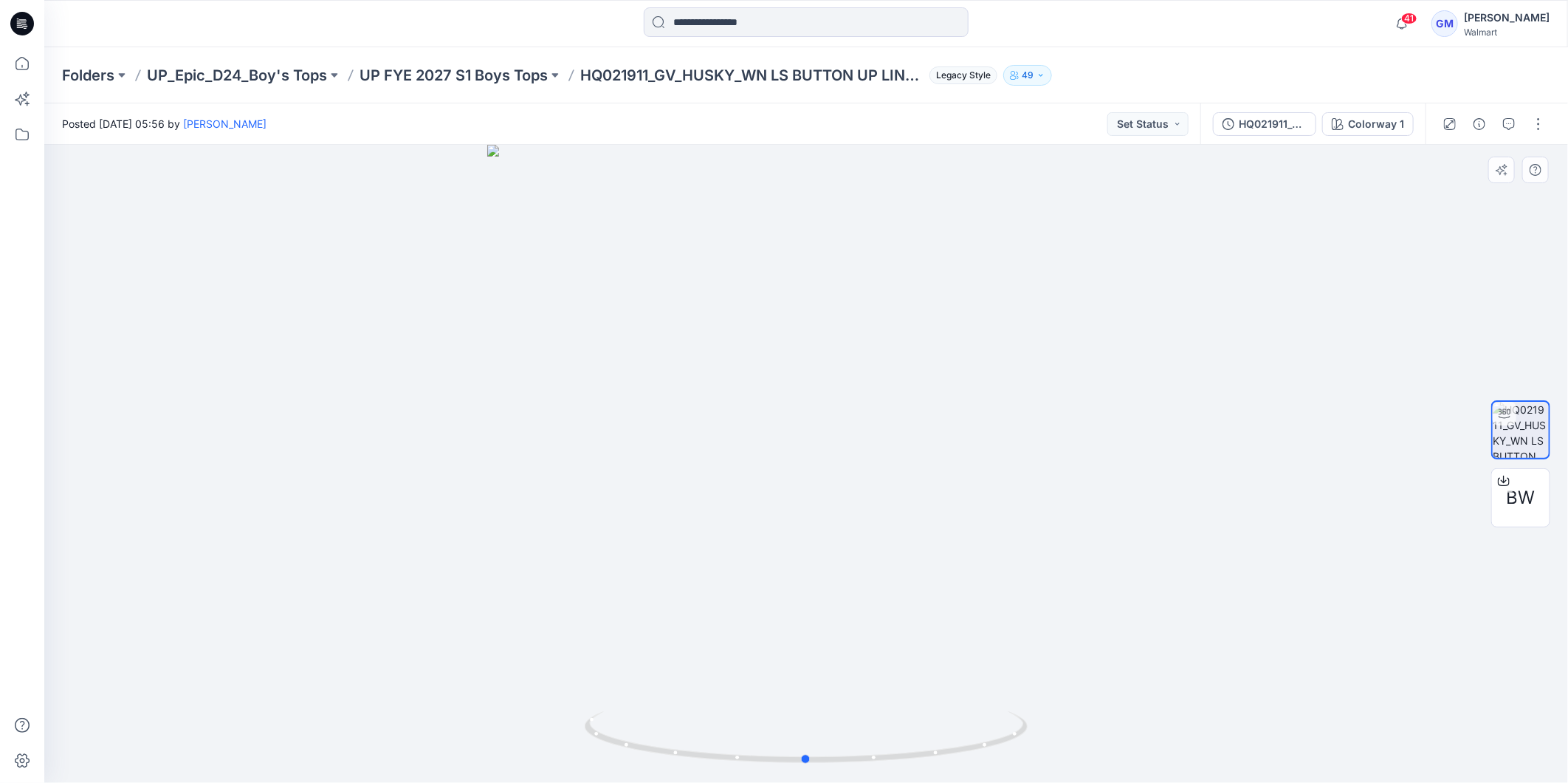
click at [1242, 758] on div at bounding box center [806, 463] width 1524 height 638
click at [24, 22] on icon at bounding box center [24, 21] width 7 height 1
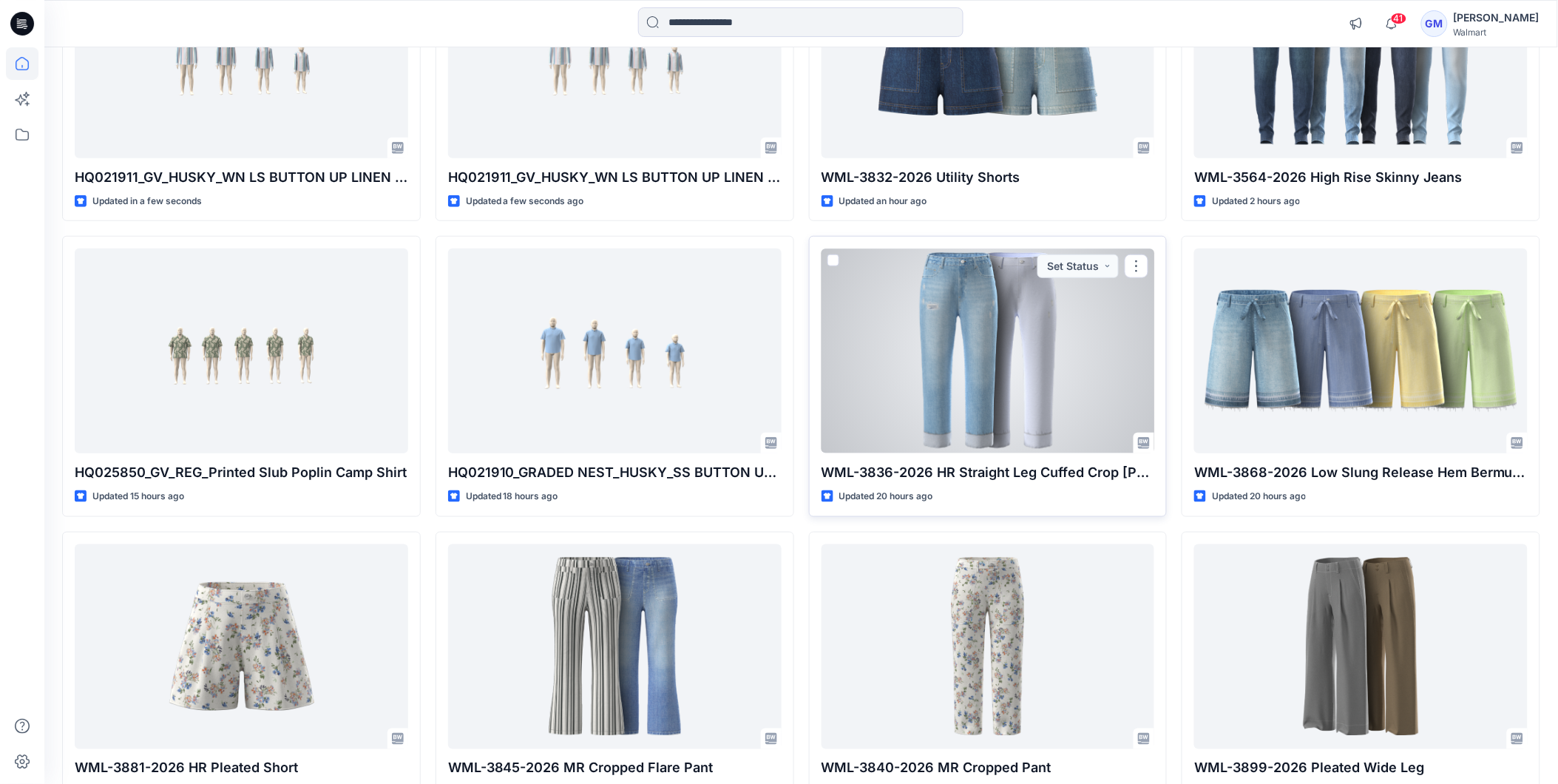
scroll to position [366, 0]
